Goal: Task Accomplishment & Management: Use online tool/utility

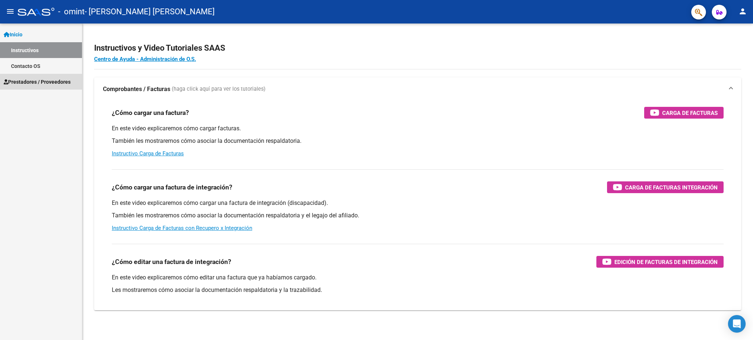
click at [38, 84] on span "Prestadores / Proveedores" at bounding box center [37, 82] width 67 height 8
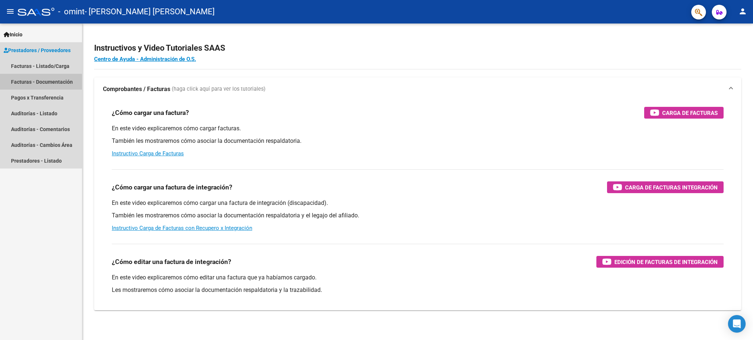
click at [40, 84] on link "Facturas - Documentación" at bounding box center [41, 82] width 82 height 16
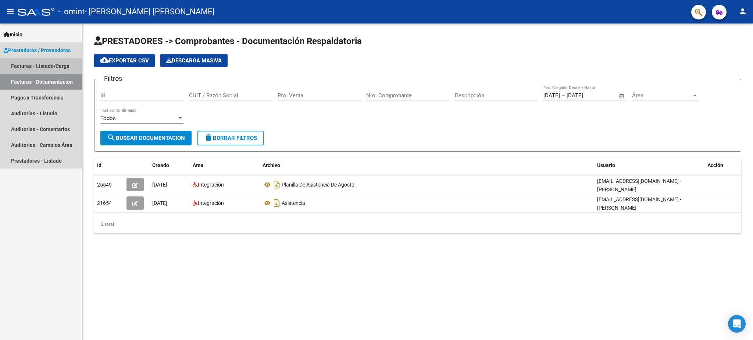
click at [54, 62] on link "Facturas - Listado/Carga" at bounding box center [41, 66] width 82 height 16
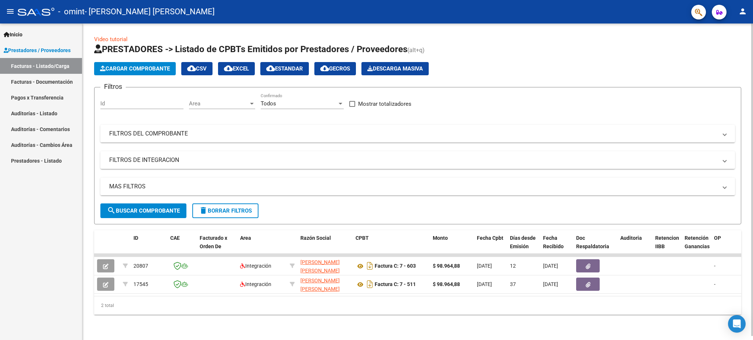
drag, startPoint x: 203, startPoint y: 315, endPoint x: 202, endPoint y: 319, distance: 3.8
click at [161, 208] on span "search Buscar Comprobante" at bounding box center [143, 211] width 73 height 7
click at [159, 208] on span "search Buscar Comprobante" at bounding box center [143, 211] width 73 height 7
click at [137, 131] on mat-panel-title "FILTROS DEL COMPROBANTE" at bounding box center [413, 134] width 608 height 8
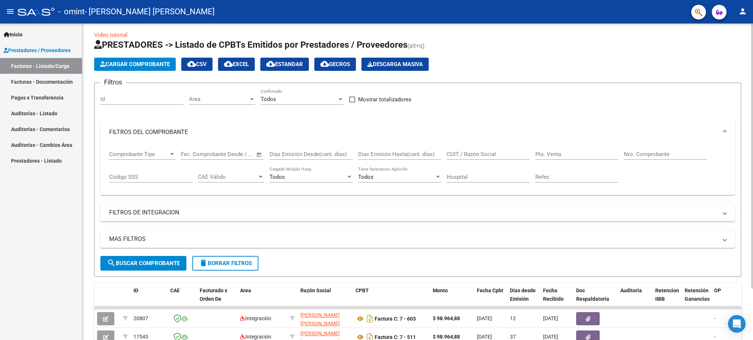
click at [173, 155] on div at bounding box center [172, 154] width 7 height 6
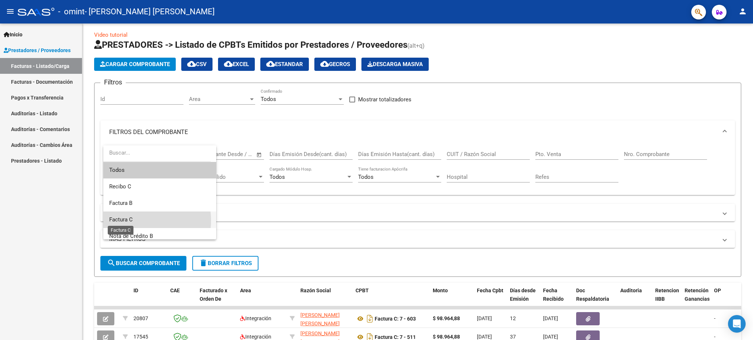
click at [130, 221] on span "Factura C" at bounding box center [121, 219] width 24 height 7
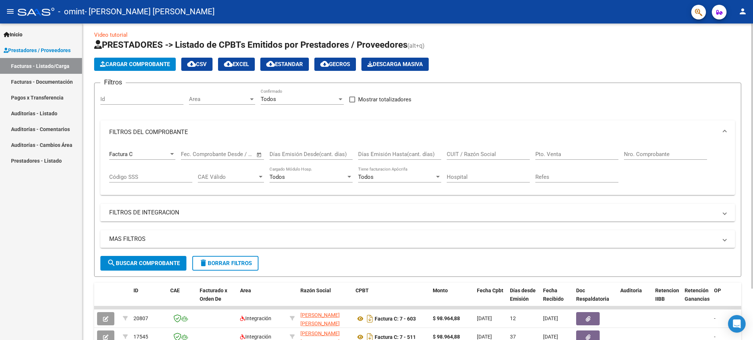
click at [260, 151] on span "Open calendar" at bounding box center [259, 155] width 18 height 18
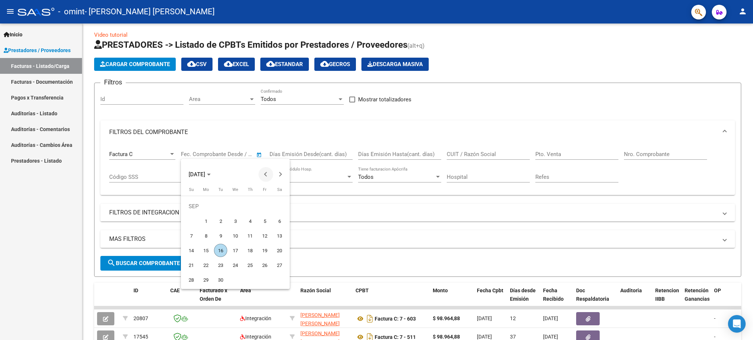
click at [267, 175] on button "Previous month" at bounding box center [265, 174] width 15 height 15
click at [193, 219] on span "1" at bounding box center [190, 221] width 13 height 13
type input "[DATE]"
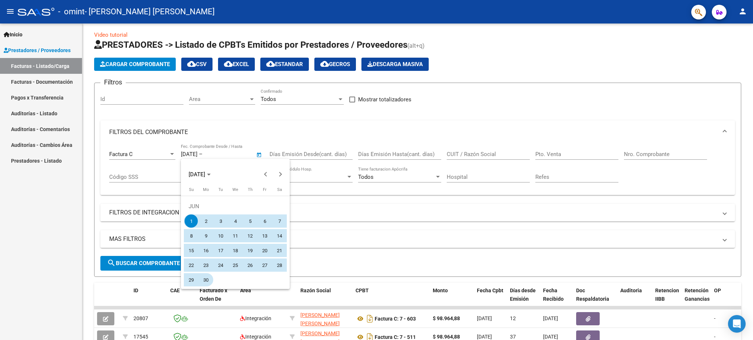
drag, startPoint x: 203, startPoint y: 280, endPoint x: 205, endPoint y: 273, distance: 7.7
click at [203, 281] on span "30" at bounding box center [205, 279] width 13 height 13
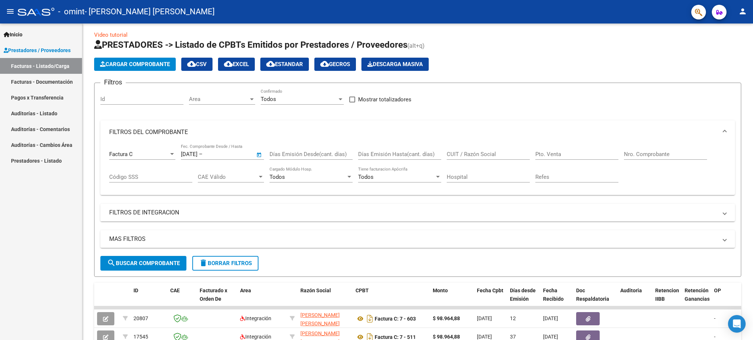
type input "[DATE]"
click at [571, 152] on input "Pto. Venta" at bounding box center [576, 154] width 83 height 7
type input "00007"
click at [635, 151] on input "Nro. Comprobante" at bounding box center [665, 154] width 83 height 7
click at [147, 265] on span "search Buscar Comprobante" at bounding box center [143, 263] width 73 height 7
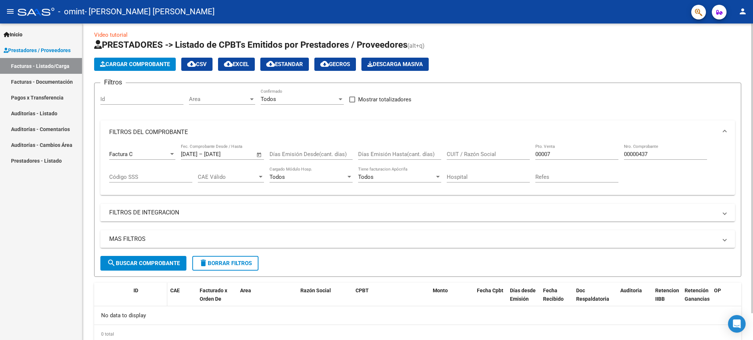
scroll to position [30, 0]
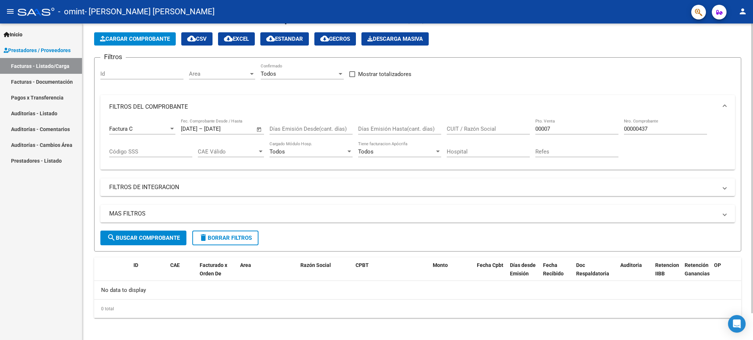
click at [118, 235] on span "search Buscar Comprobante" at bounding box center [143, 238] width 73 height 7
click at [651, 130] on input "00000437" at bounding box center [665, 129] width 83 height 7
type input "000004"
click at [639, 128] on input "Nro. Comprobante" at bounding box center [665, 129] width 83 height 7
type input "00000389"
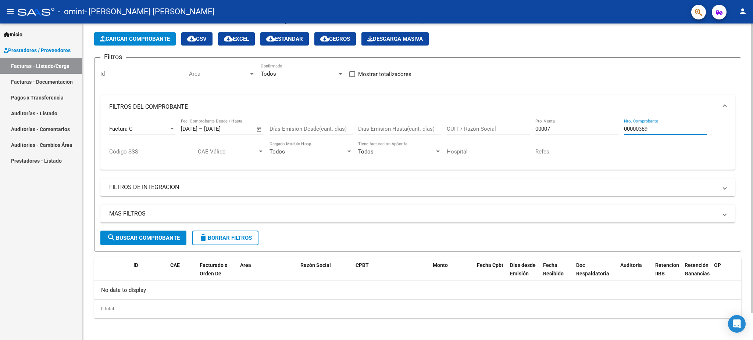
click at [259, 130] on span "Open calendar" at bounding box center [259, 130] width 18 height 18
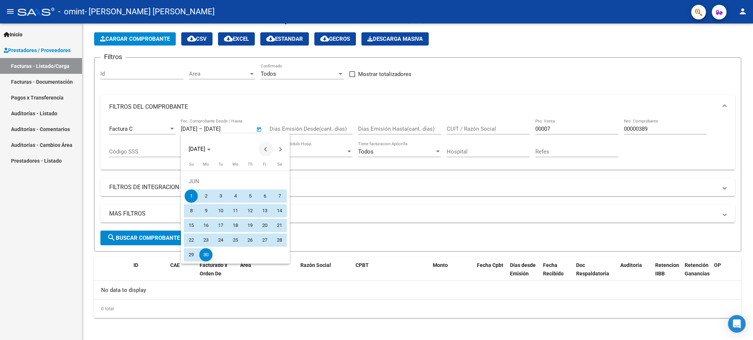
click at [262, 149] on span "Previous month" at bounding box center [265, 149] width 15 height 15
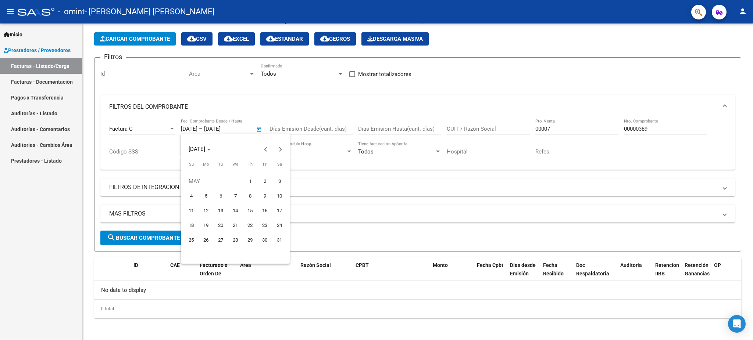
click at [246, 183] on span "1" at bounding box center [249, 181] width 13 height 13
type input "[DATE]"
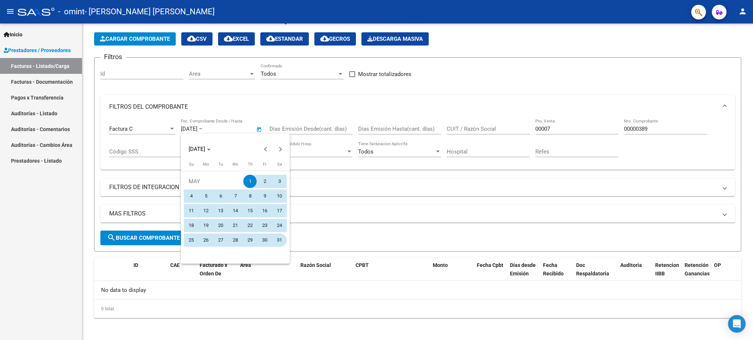
click at [276, 240] on span "31" at bounding box center [279, 240] width 13 height 13
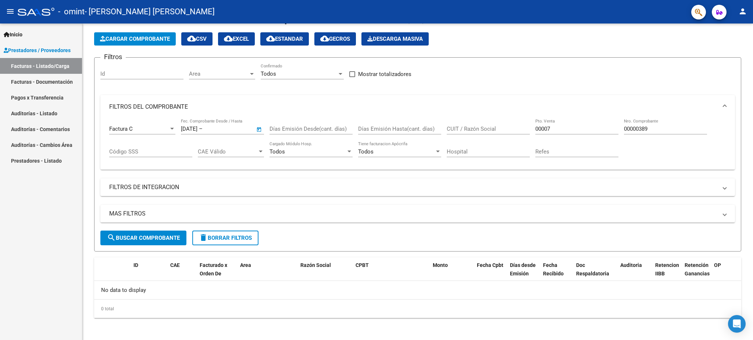
type input "[DATE]"
click at [153, 235] on span "search Buscar Comprobante" at bounding box center [143, 238] width 73 height 7
click at [166, 240] on span "search Buscar Comprobante" at bounding box center [143, 238] width 73 height 7
click at [41, 85] on link "Facturas - Documentación" at bounding box center [41, 82] width 82 height 16
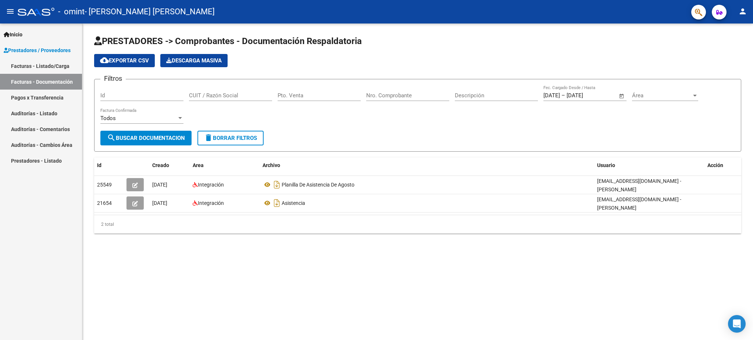
click at [33, 99] on link "Pagos x Transferencia" at bounding box center [41, 98] width 82 height 16
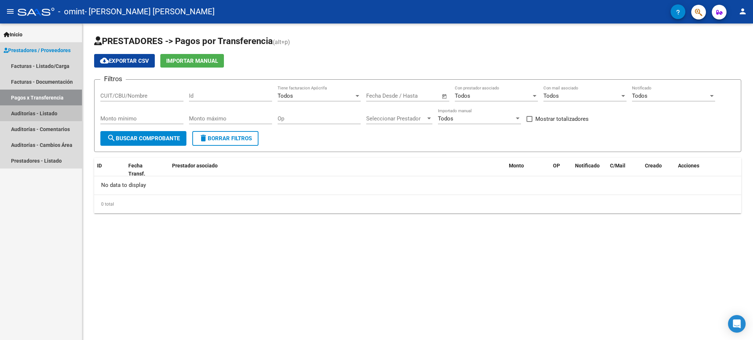
click at [36, 114] on link "Auditorías - Listado" at bounding box center [41, 113] width 82 height 16
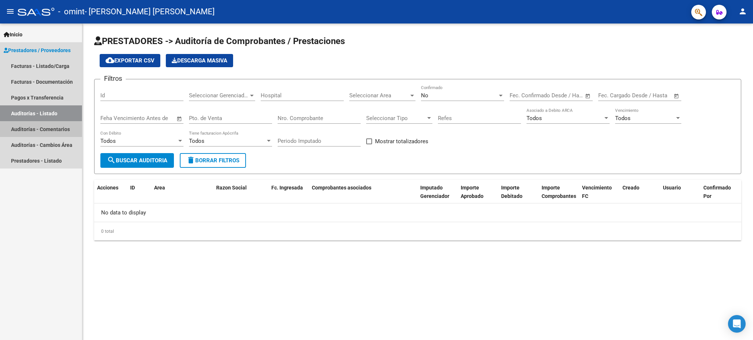
click at [41, 133] on link "Auditorías - Comentarios" at bounding box center [41, 129] width 82 height 16
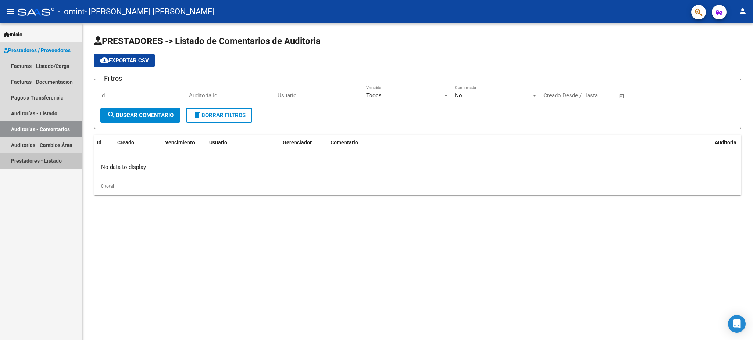
click at [40, 164] on link "Prestadores - Listado" at bounding box center [41, 161] width 82 height 16
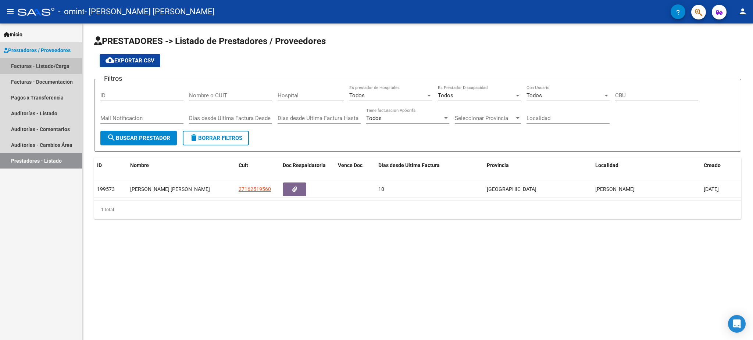
click at [42, 63] on link "Facturas - Listado/Carga" at bounding box center [41, 66] width 82 height 16
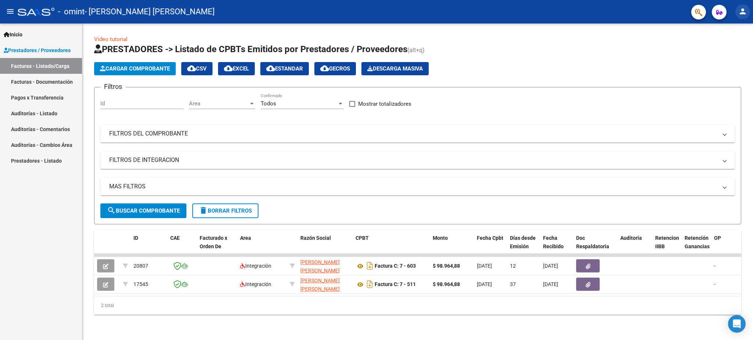
click at [743, 10] on mat-icon "person" at bounding box center [742, 11] width 9 height 9
click at [724, 50] on button "exit_to_app Salir" at bounding box center [727, 49] width 45 height 18
